Goal: Task Accomplishment & Management: Manage account settings

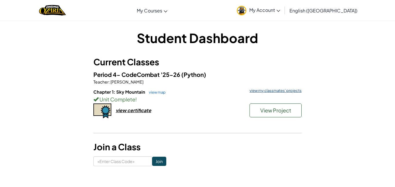
click at [262, 89] on link "view my classmates' projects" at bounding box center [274, 91] width 55 height 4
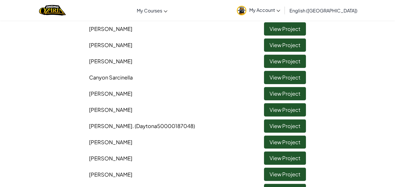
scroll to position [93, 0]
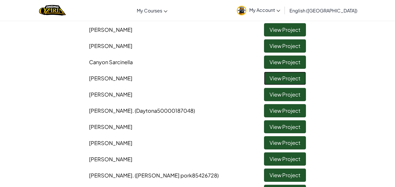
click at [273, 77] on link "View Project" at bounding box center [285, 78] width 42 height 13
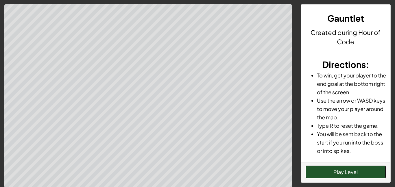
click at [326, 171] on button "Play Level" at bounding box center [346, 172] width 81 height 13
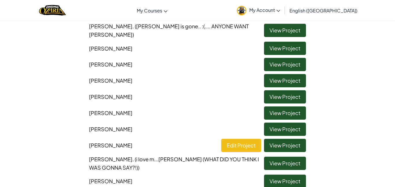
scroll to position [313, 0]
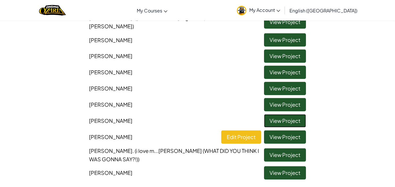
click at [281, 116] on link "View Project" at bounding box center [285, 120] width 42 height 13
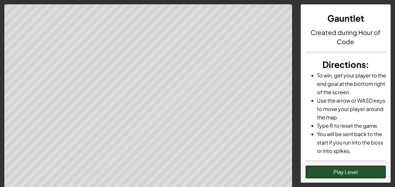
click at [325, 171] on button "Play Level" at bounding box center [346, 172] width 81 height 13
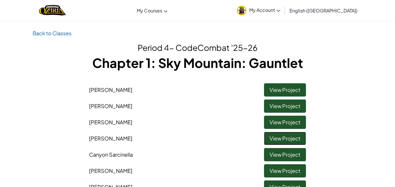
click at [276, 137] on link "View Project" at bounding box center [285, 138] width 42 height 13
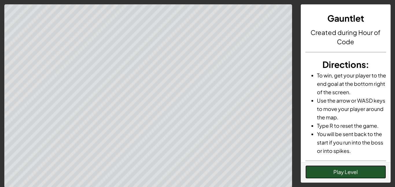
click at [338, 174] on button "Play Level" at bounding box center [346, 172] width 81 height 13
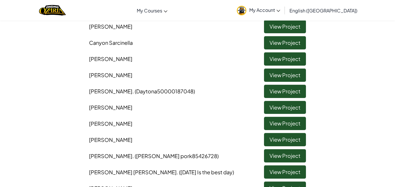
scroll to position [81, 0]
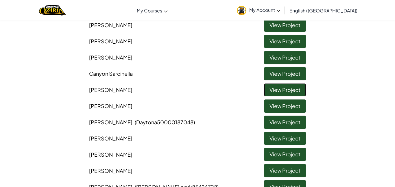
click at [289, 90] on link "View Project" at bounding box center [285, 89] width 42 height 13
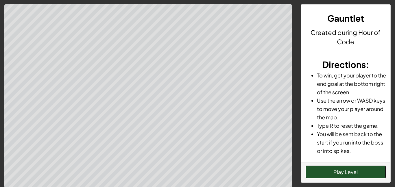
click at [343, 173] on button "Play Level" at bounding box center [346, 172] width 81 height 13
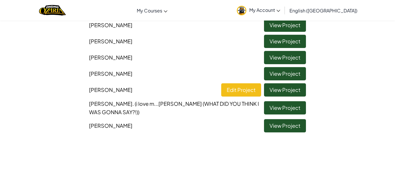
scroll to position [336, 0]
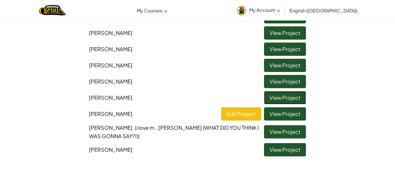
click at [269, 96] on link "View Project" at bounding box center [285, 97] width 42 height 13
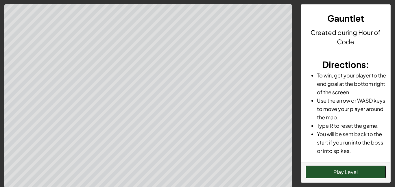
click at [326, 169] on button "Play Level" at bounding box center [346, 172] width 81 height 13
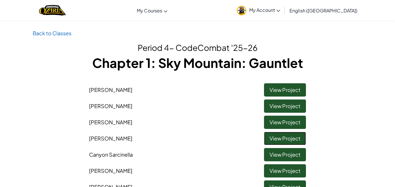
click at [275, 139] on link "View Project" at bounding box center [285, 138] width 42 height 13
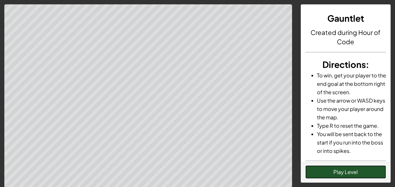
click at [333, 173] on button "Play Level" at bounding box center [346, 172] width 81 height 13
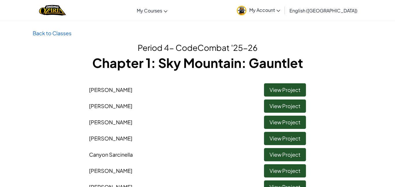
click at [281, 8] on span "My Account" at bounding box center [265, 10] width 31 height 6
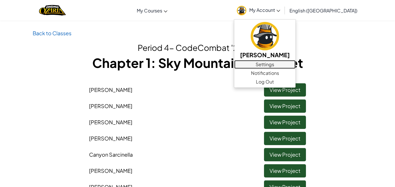
click at [296, 64] on link "Settings" at bounding box center [264, 64] width 61 height 9
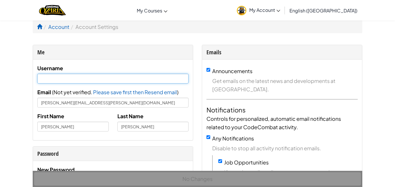
click at [136, 77] on input "text" at bounding box center [112, 79] width 151 height 10
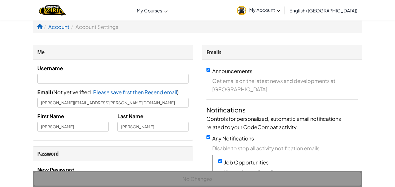
click at [281, 11] on span "My Account" at bounding box center [265, 10] width 31 height 6
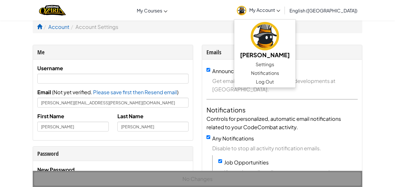
click at [208, 8] on div "Toggle navigation My Courses Ozaria Classroom CodeCombat Classroom AI League Es…" at bounding box center [198, 10] width 398 height 21
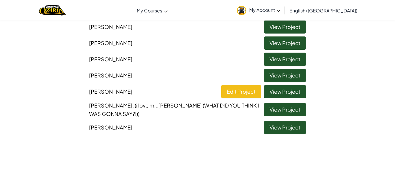
scroll to position [359, 0]
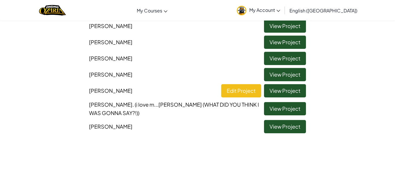
click at [136, 101] on span ". (i love m...[PERSON_NAME] (WHAT DID YOU THINK I WAS GONNA SAY?!))" at bounding box center [174, 108] width 170 height 15
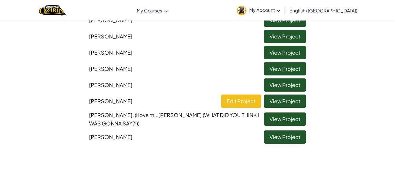
scroll to position [347, 0]
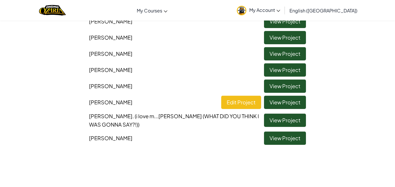
click at [247, 10] on img at bounding box center [242, 11] width 10 height 10
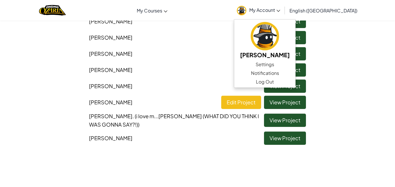
click at [175, 61] on li "[PERSON_NAME] View Project" at bounding box center [198, 69] width 226 height 16
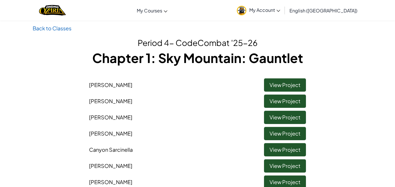
scroll to position [0, 0]
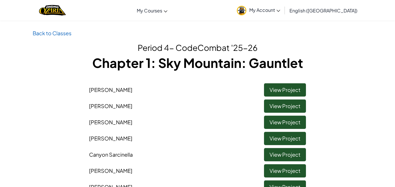
click at [281, 11] on span "My Account" at bounding box center [265, 10] width 31 height 6
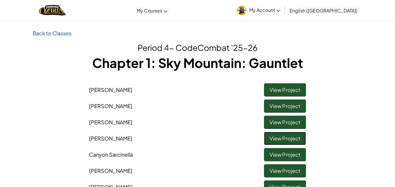
click at [273, 136] on link "View Project" at bounding box center [285, 138] width 42 height 13
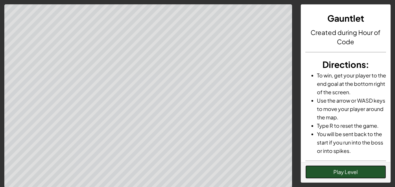
click at [316, 168] on button "Play Level" at bounding box center [346, 172] width 81 height 13
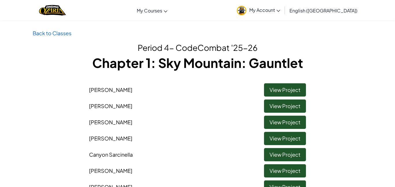
click at [281, 11] on span "My Account" at bounding box center [265, 10] width 31 height 6
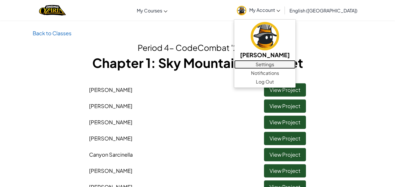
click at [292, 62] on link "Settings" at bounding box center [264, 64] width 61 height 9
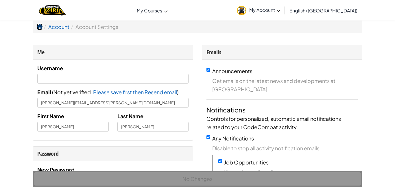
click at [41, 26] on span at bounding box center [39, 26] width 5 height 5
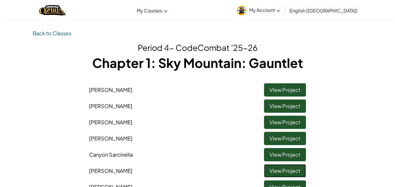
click at [293, 170] on link "View Project" at bounding box center [285, 170] width 42 height 13
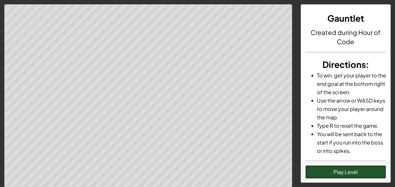
click at [352, 174] on button "Play Level" at bounding box center [346, 172] width 81 height 13
